Goal: Use online tool/utility: Utilize a website feature to perform a specific function

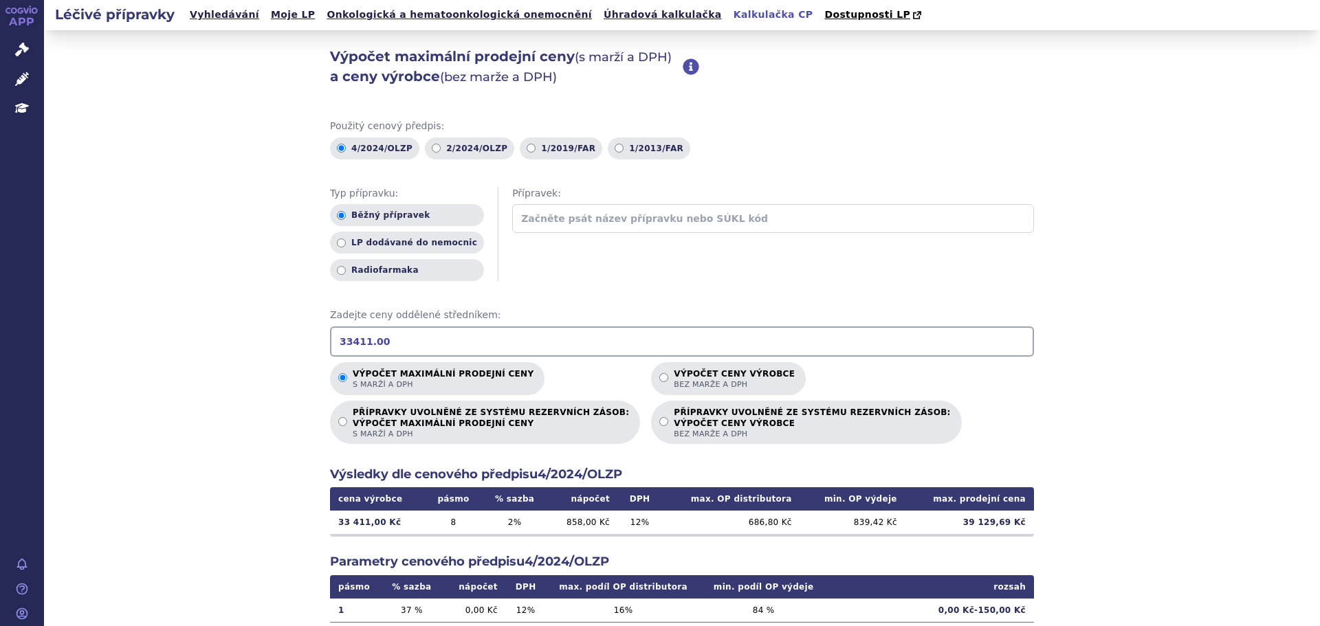
drag, startPoint x: 505, startPoint y: 342, endPoint x: 199, endPoint y: 342, distance: 305.2
click at [199, 342] on div "Výpočet maximální prodejní ceny (s marží a DPH) a ceny výrobce (bez marže a DPH…" at bounding box center [682, 431] width 1276 height 802
click at [347, 344] on input "11.569.22" at bounding box center [682, 341] width 704 height 30
click at [372, 337] on input "11569.22" at bounding box center [682, 341] width 704 height 30
drag, startPoint x: 372, startPoint y: 337, endPoint x: 229, endPoint y: 330, distance: 143.1
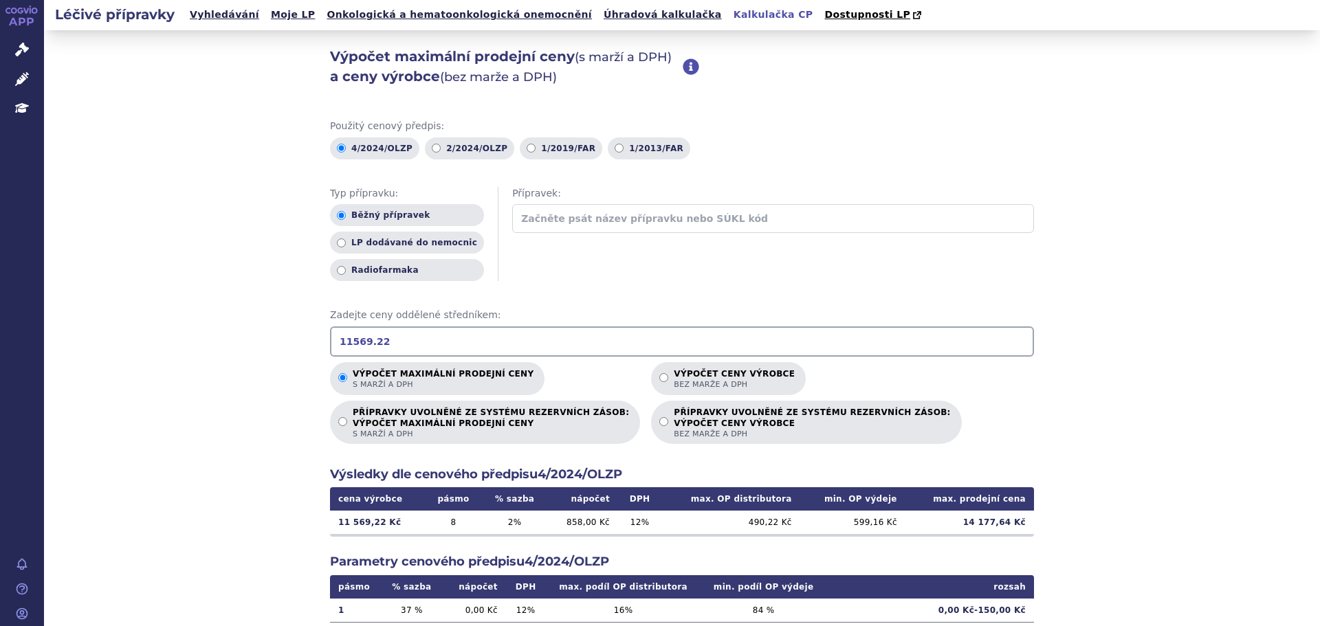
click at [229, 330] on div "Výpočet maximální prodejní ceny (s marží a DPH) a ceny výrobce (bez marže a DPH…" at bounding box center [682, 431] width 1276 height 802
type input "14652.06"
click at [600, 219] on input "text" at bounding box center [773, 218] width 522 height 29
drag, startPoint x: 967, startPoint y: 522, endPoint x: 1010, endPoint y: 530, distance: 43.4
click at [1010, 530] on td "17 699,47 Kč" at bounding box center [969, 522] width 129 height 23
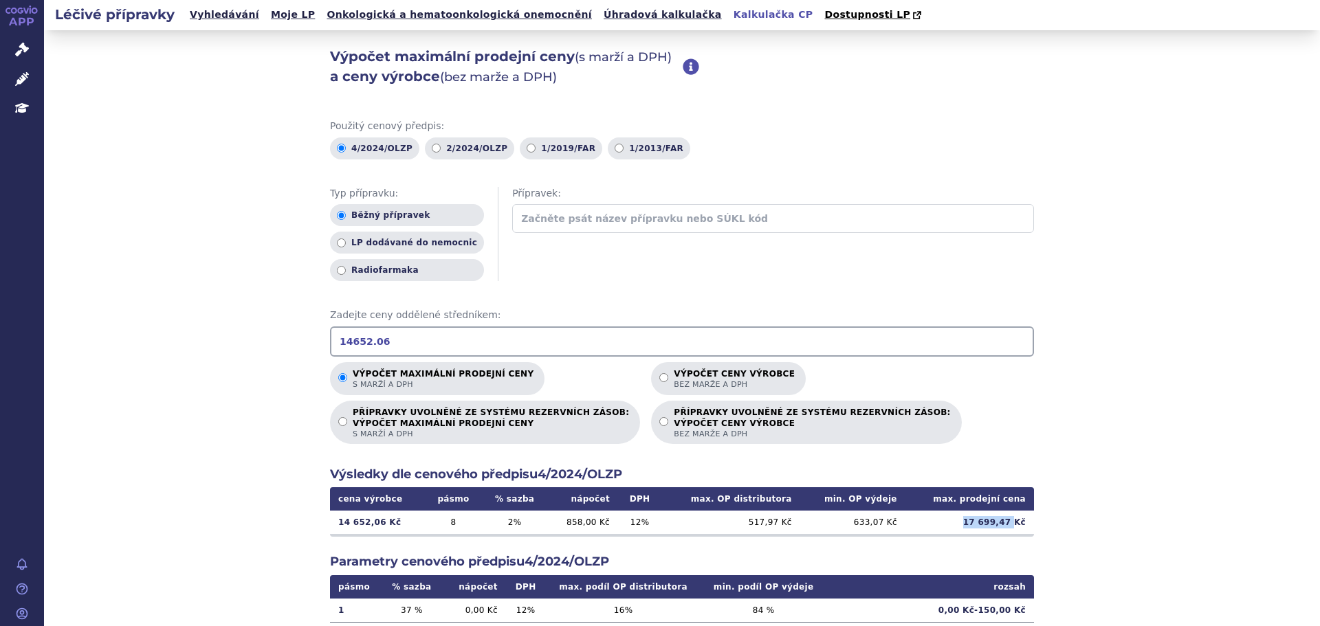
copy td "17 699,47"
